Goal: Task Accomplishment & Management: Use online tool/utility

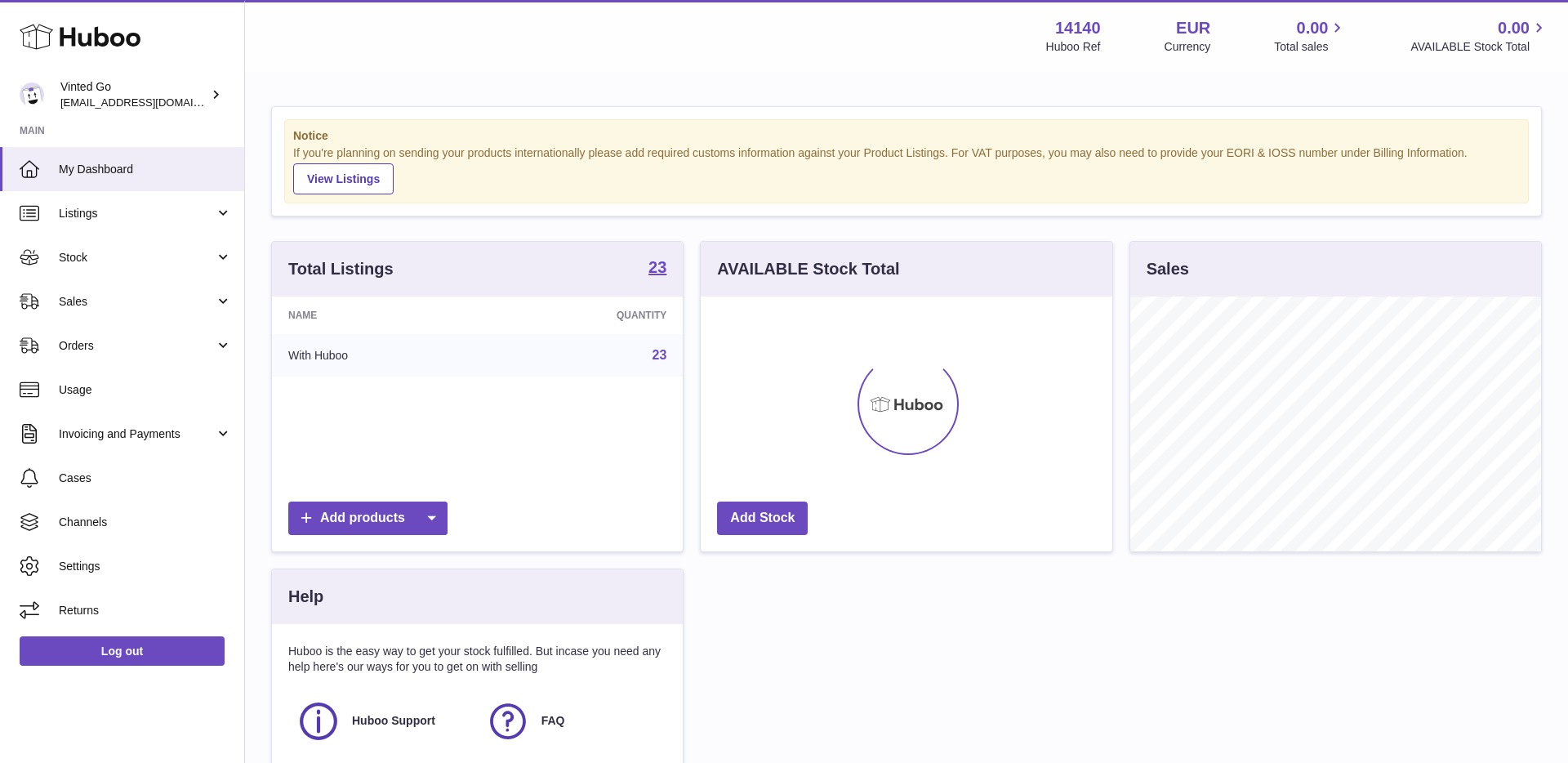
scroll to position [255, 411]
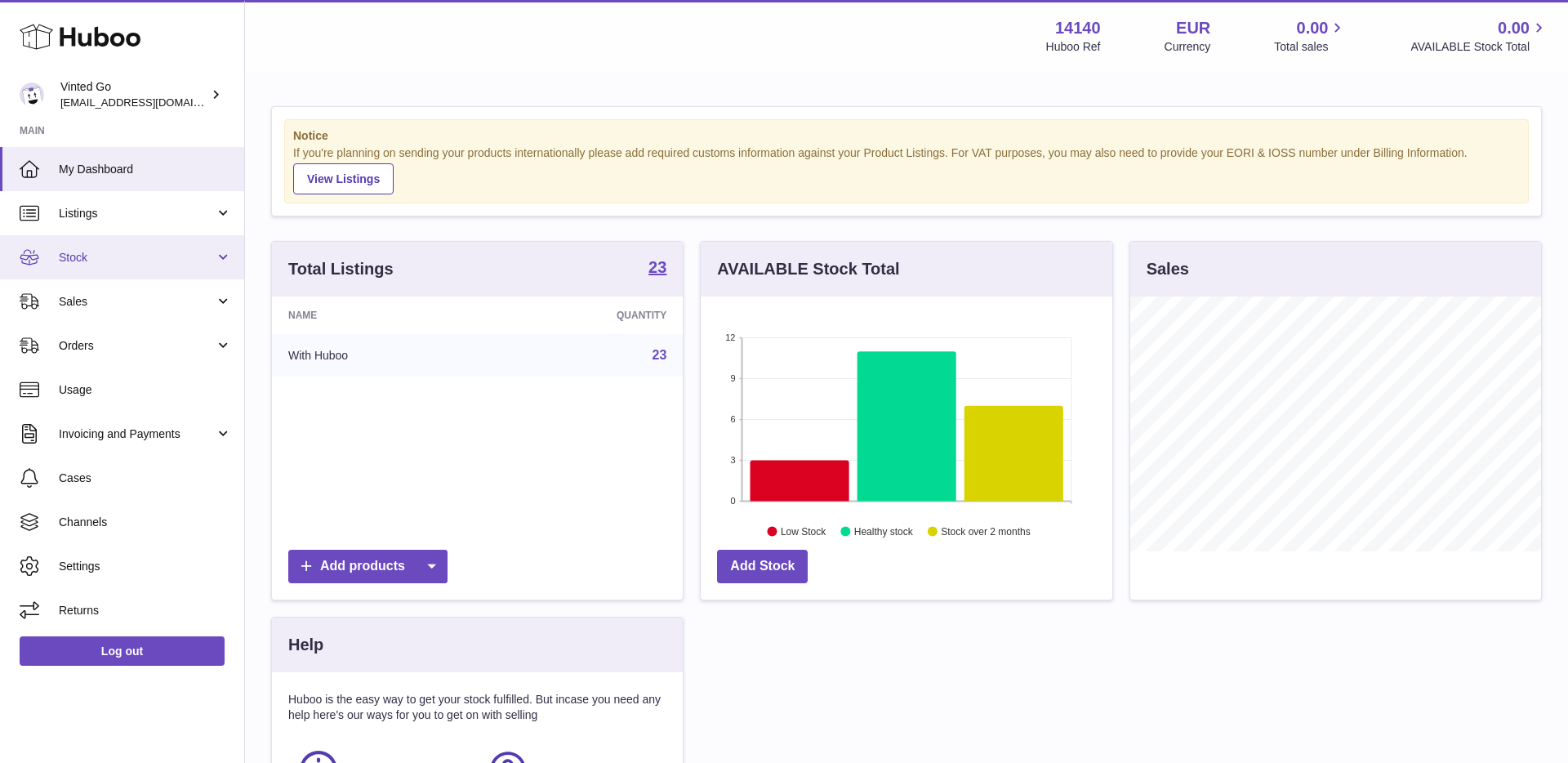
click at [151, 257] on span "Stock" at bounding box center [137, 258] width 156 height 16
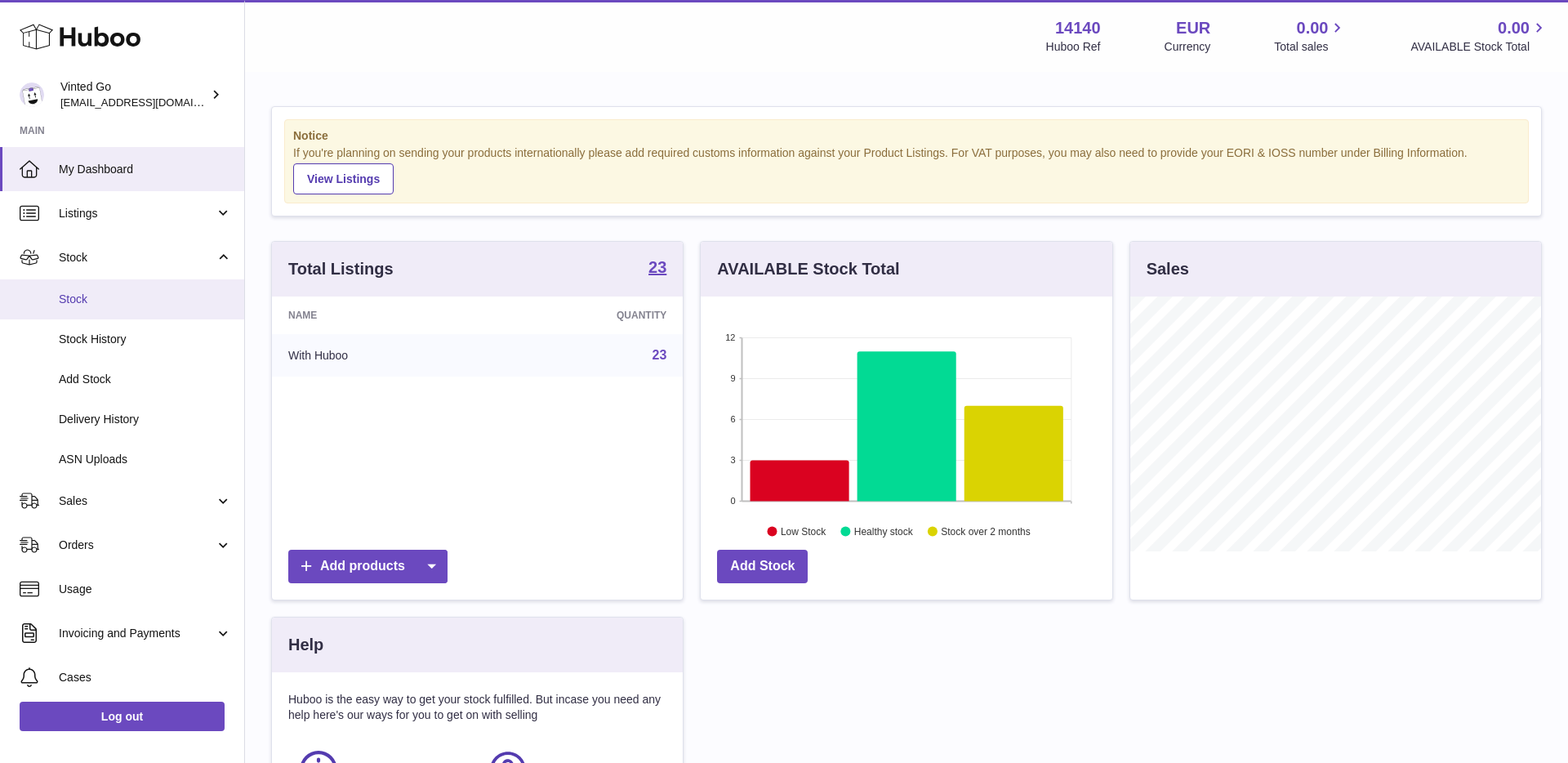
click at [146, 300] on span "Stock" at bounding box center [145, 299] width 173 height 16
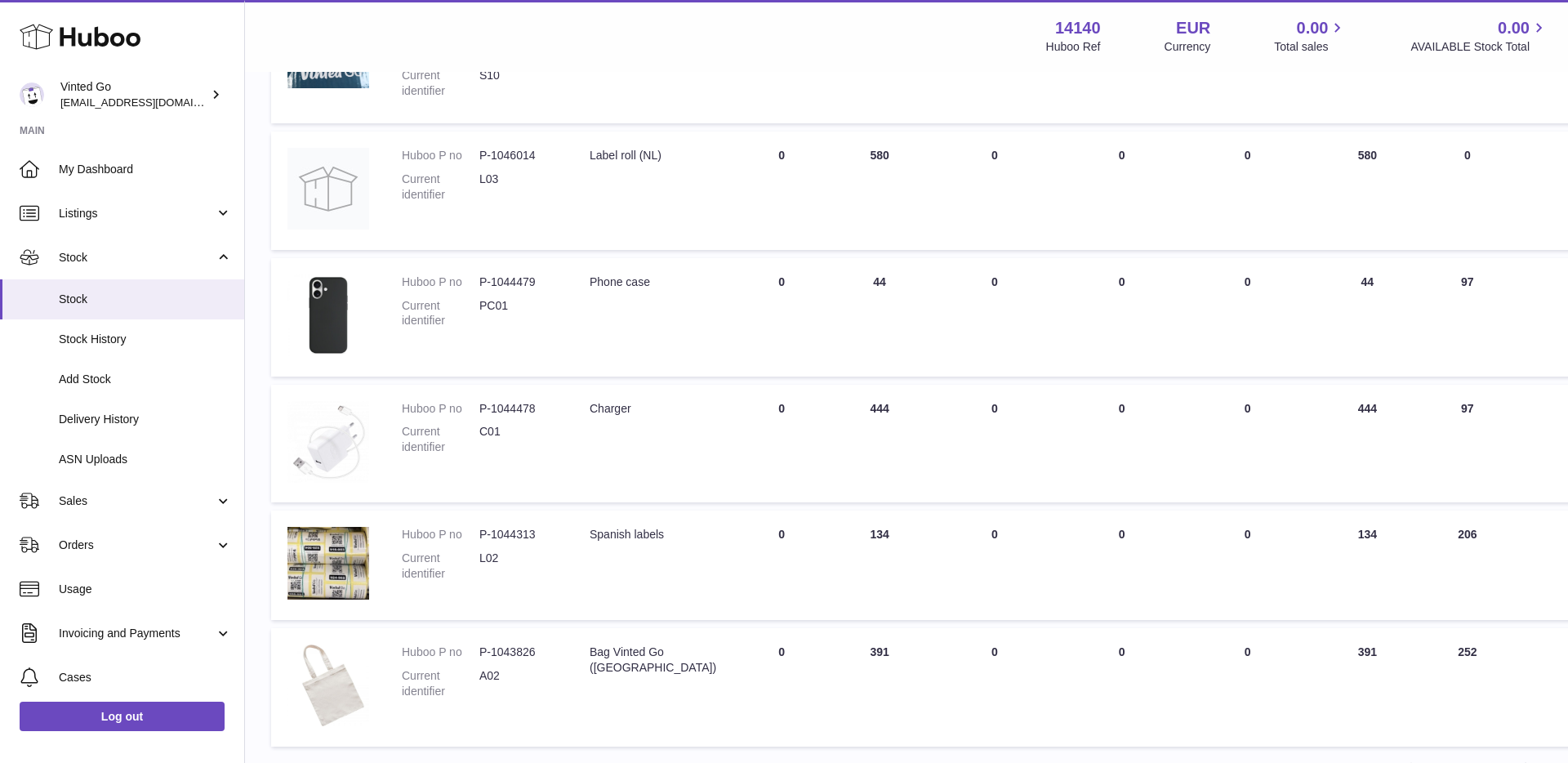
scroll to position [897, 0]
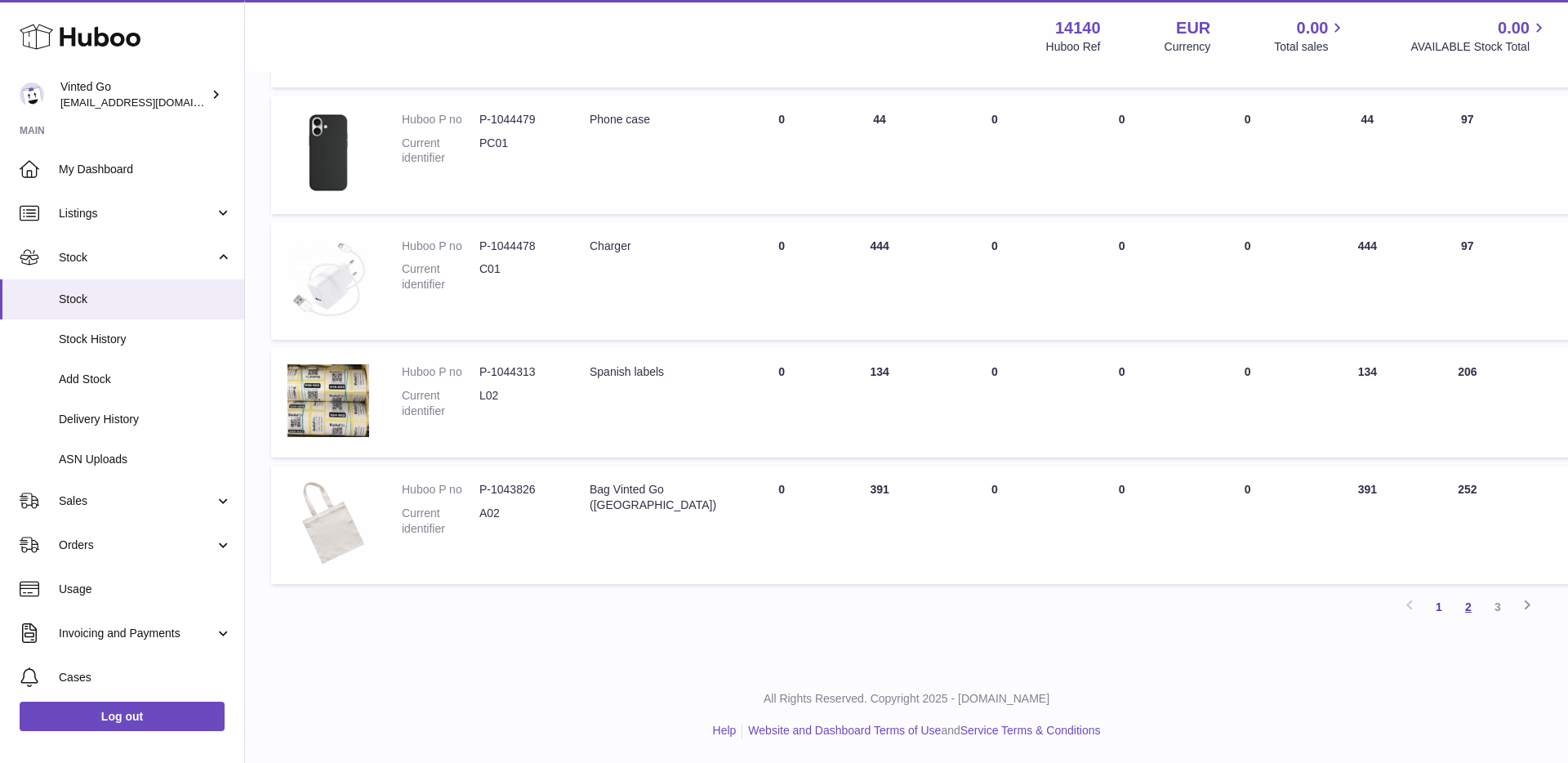
click at [1469, 608] on link "2" at bounding box center [1469, 607] width 29 height 29
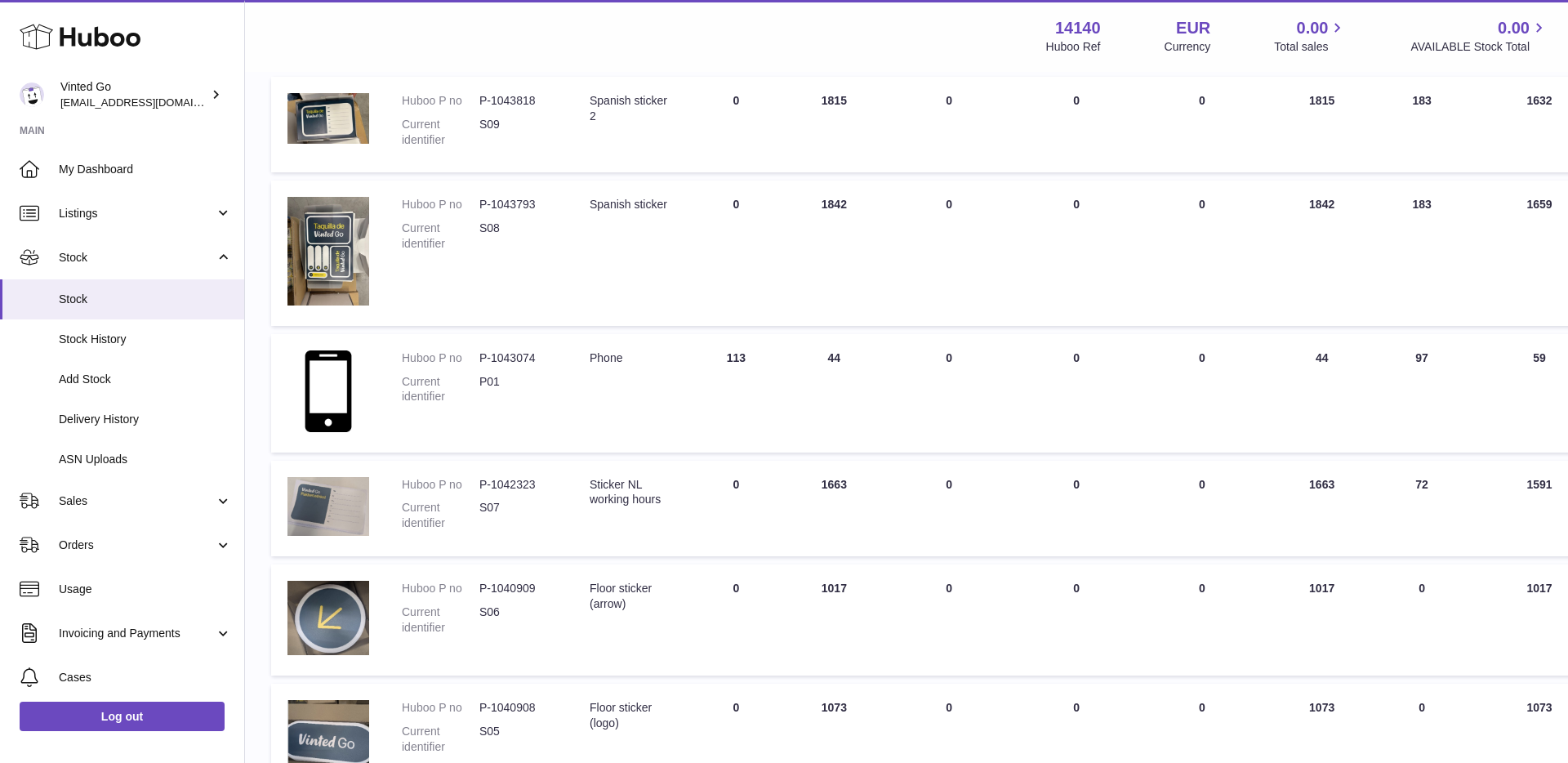
scroll to position [253, 0]
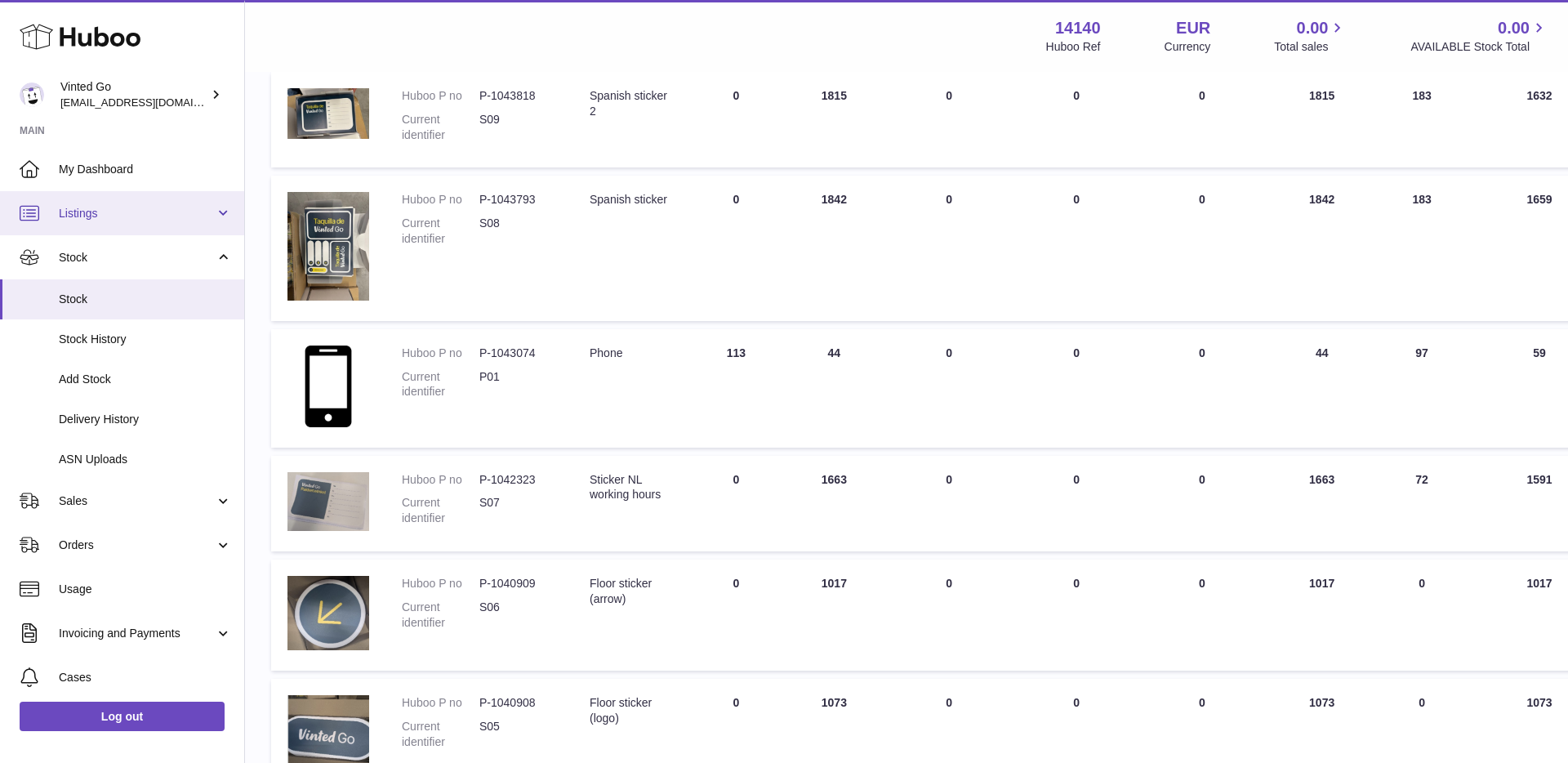
click at [106, 221] on span "Listings" at bounding box center [137, 214] width 156 height 16
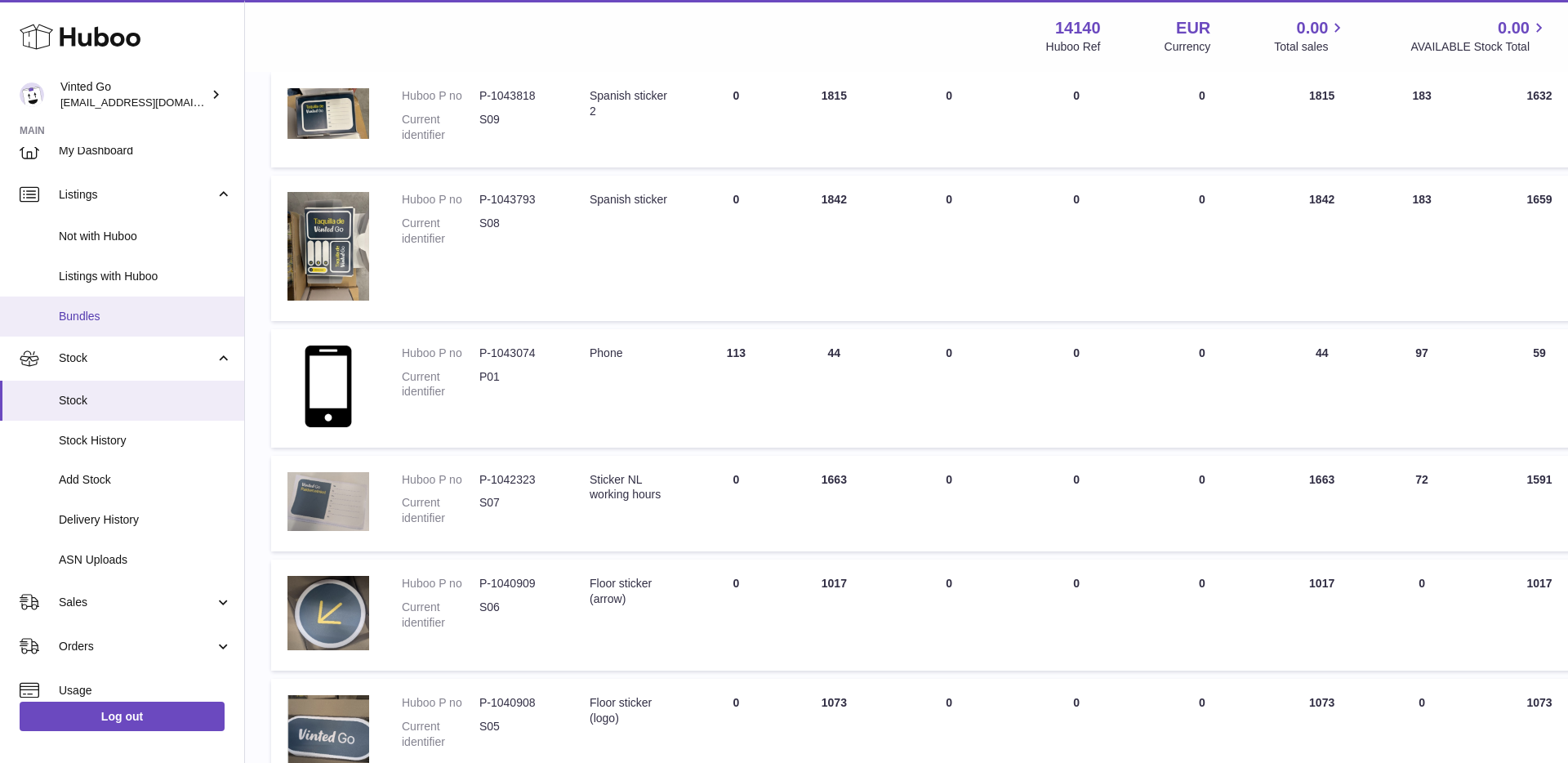
scroll to position [23, 0]
click at [111, 326] on link "Bundles" at bounding box center [122, 311] width 244 height 40
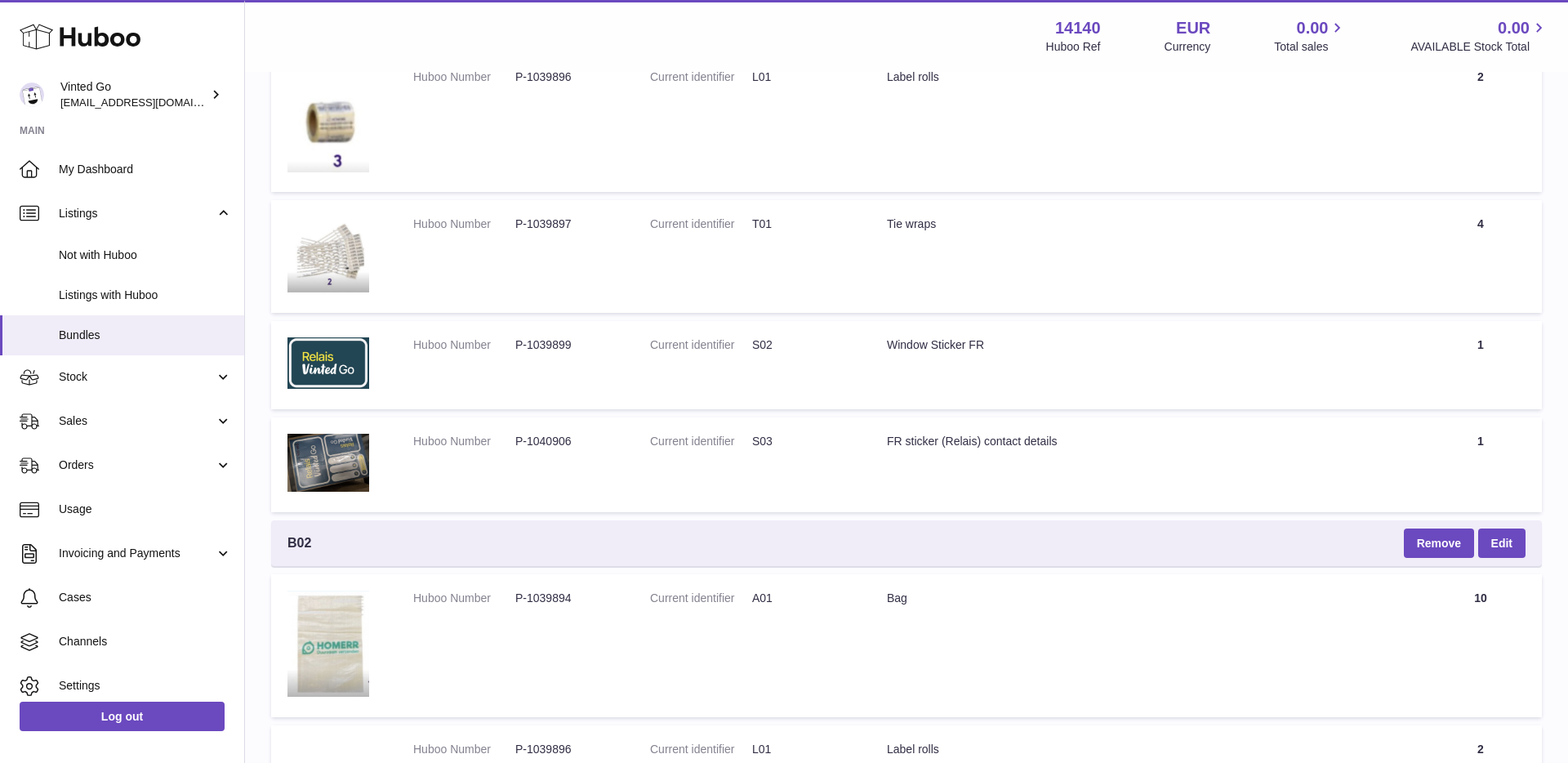
scroll to position [4492, 0]
click at [110, 465] on span "Orders" at bounding box center [137, 465] width 156 height 16
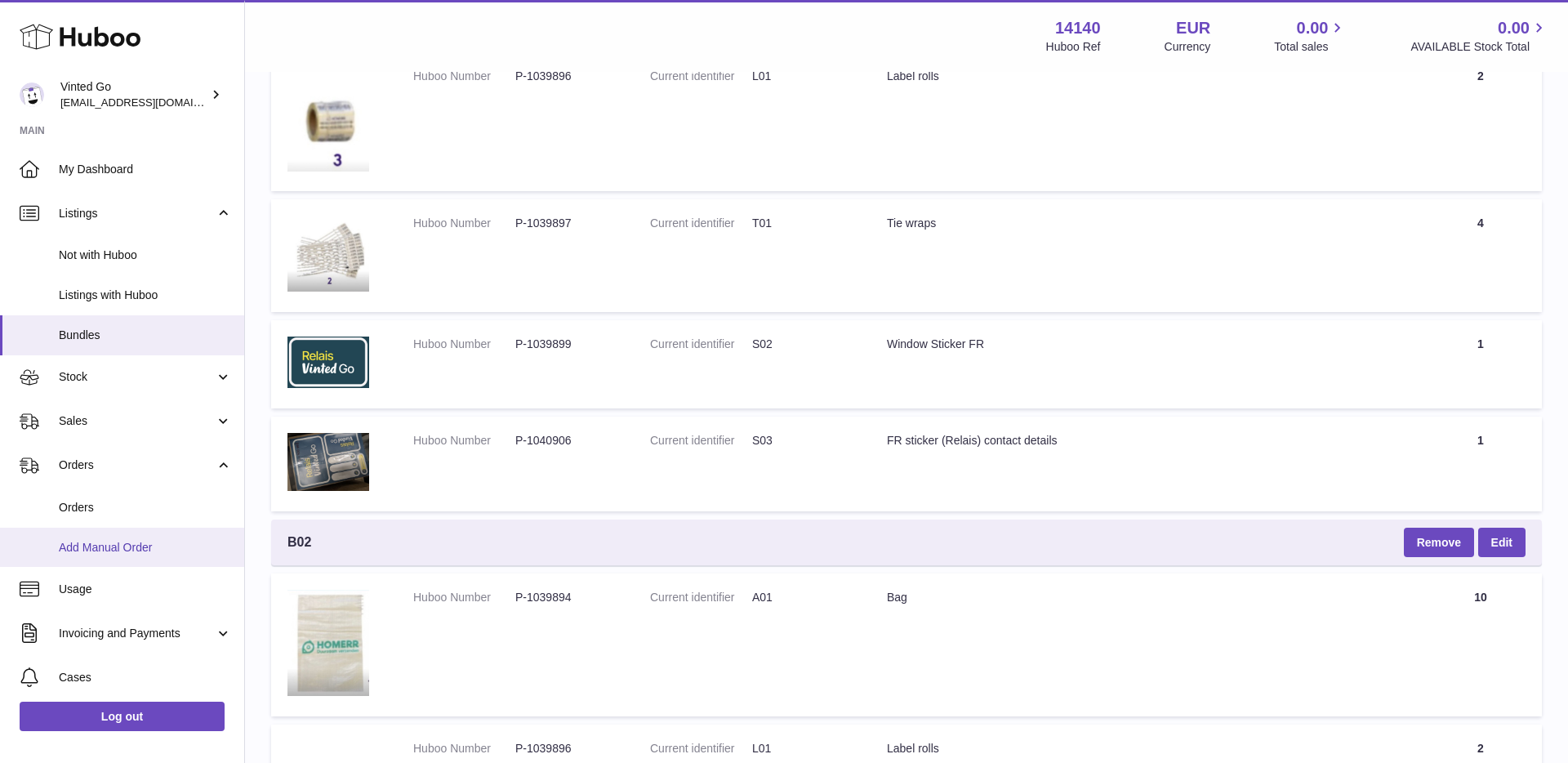
click at [112, 557] on link "Add Manual Order" at bounding box center [122, 548] width 244 height 40
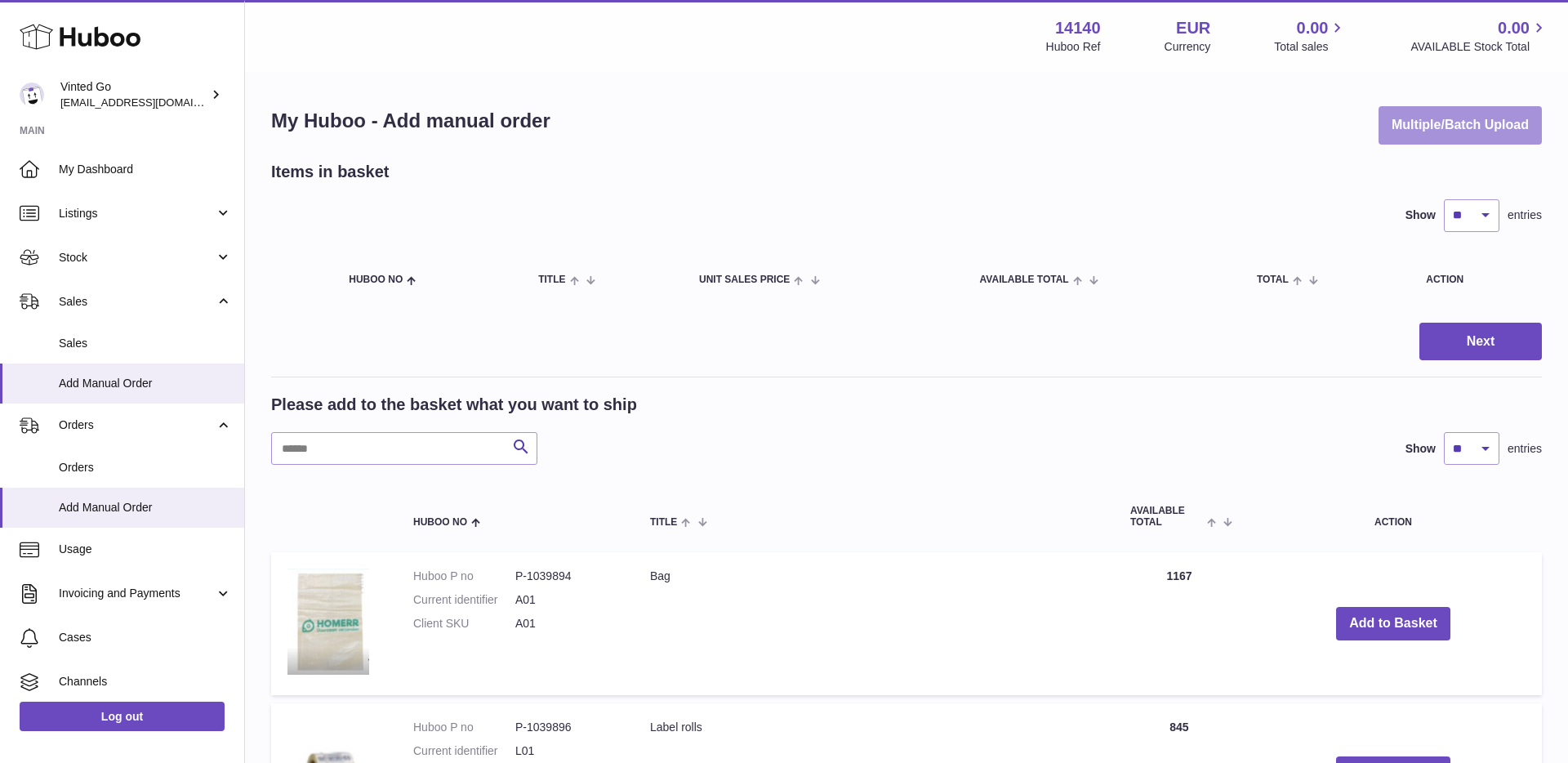
click at [1464, 117] on button "Multiple/Batch Upload" at bounding box center [1460, 125] width 163 height 38
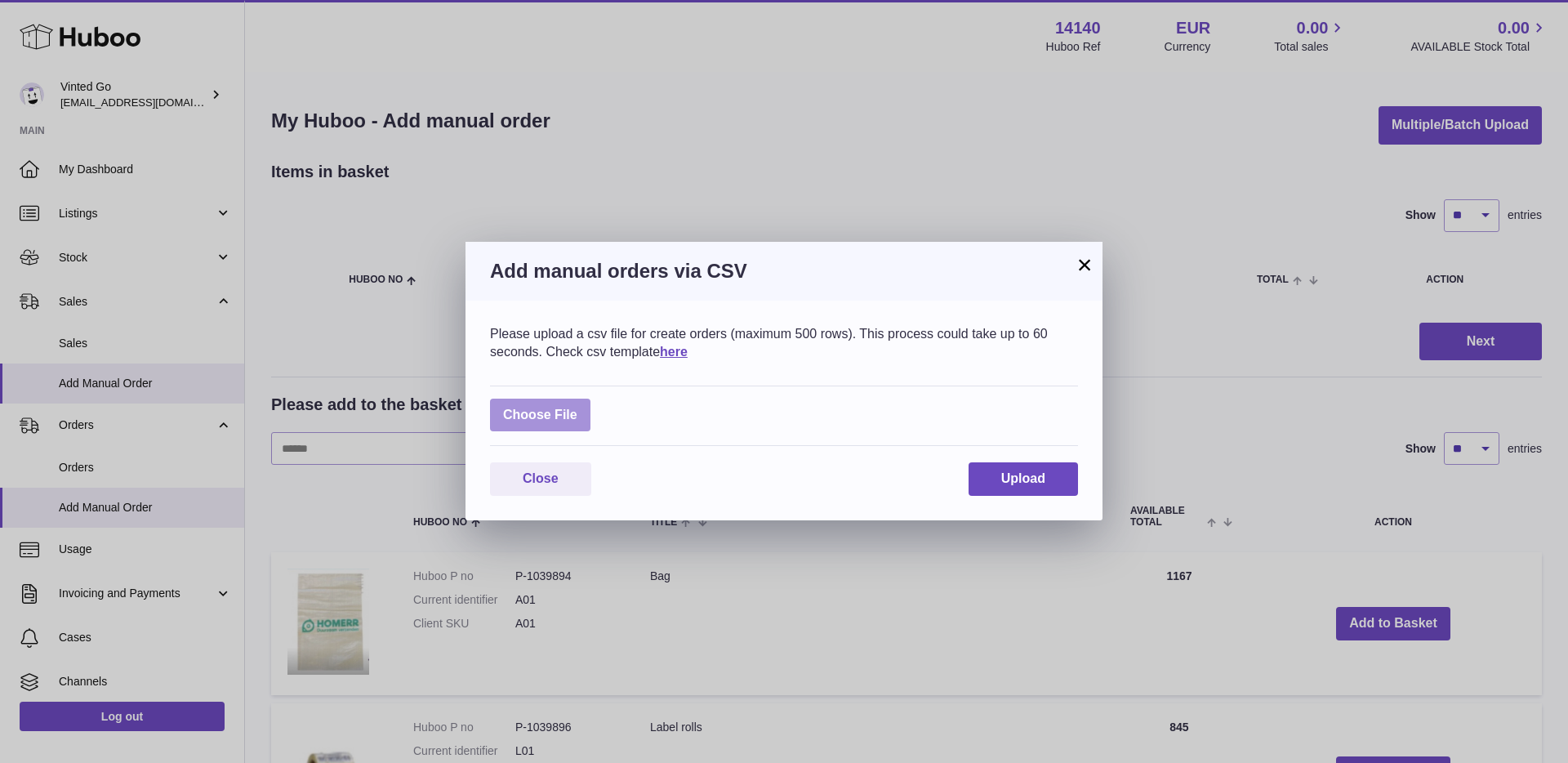
click at [577, 418] on label at bounding box center [541, 415] width 100 height 34
click at [578, 407] on input "file" at bounding box center [578, 407] width 1 height 1
type input "**********"
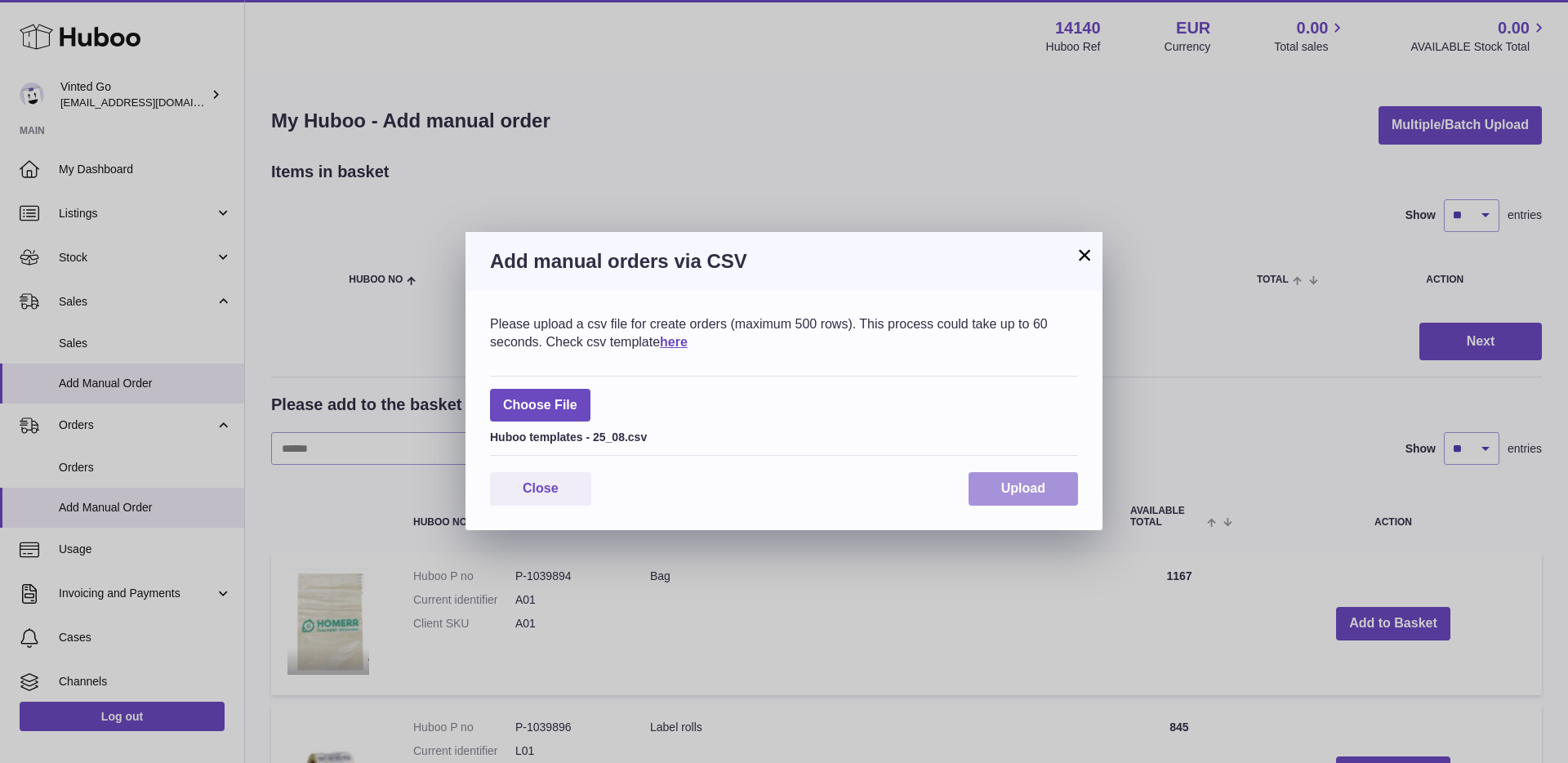
click at [1037, 492] on span "Upload" at bounding box center [1023, 488] width 44 height 14
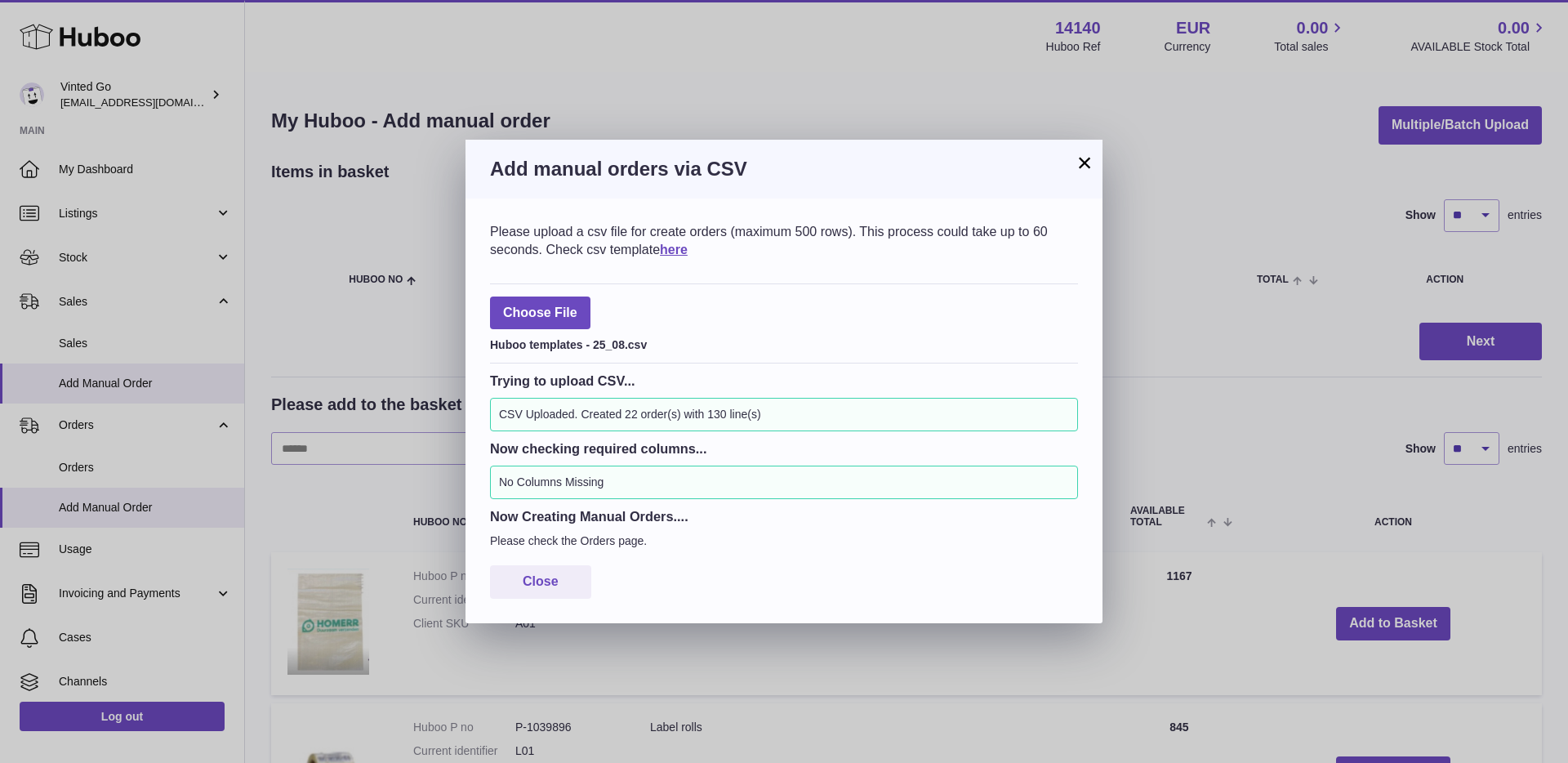
click at [1076, 173] on h3 "Add manual orders via CSV" at bounding box center [784, 169] width 588 height 26
